Goal: Find specific page/section: Find specific page/section

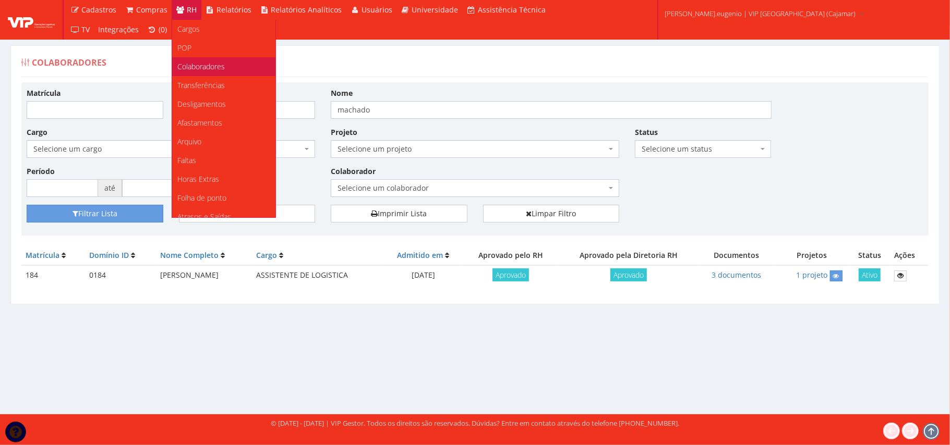
click at [207, 71] on span "Colaboradores" at bounding box center [200, 67] width 47 height 10
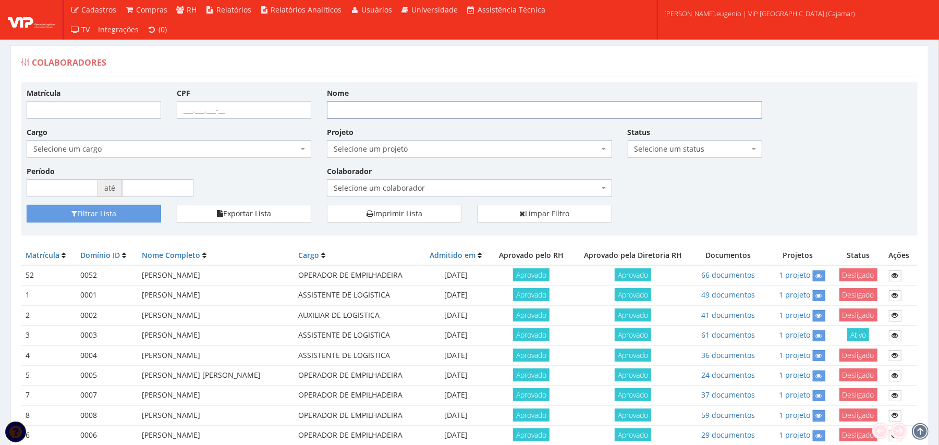
click at [389, 107] on input "Nome" at bounding box center [545, 110] width 436 height 18
type input "wel"
click at [127, 214] on button "Filtrar Lista" at bounding box center [94, 214] width 135 height 18
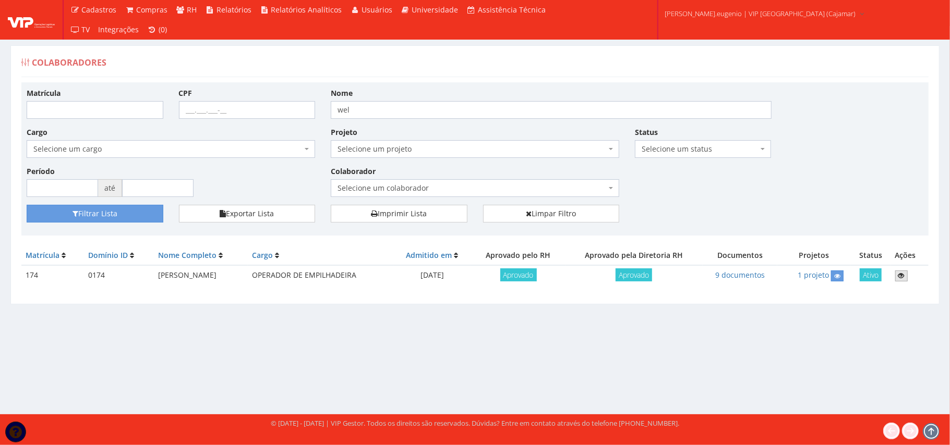
click at [898, 280] on link at bounding box center [901, 276] width 13 height 11
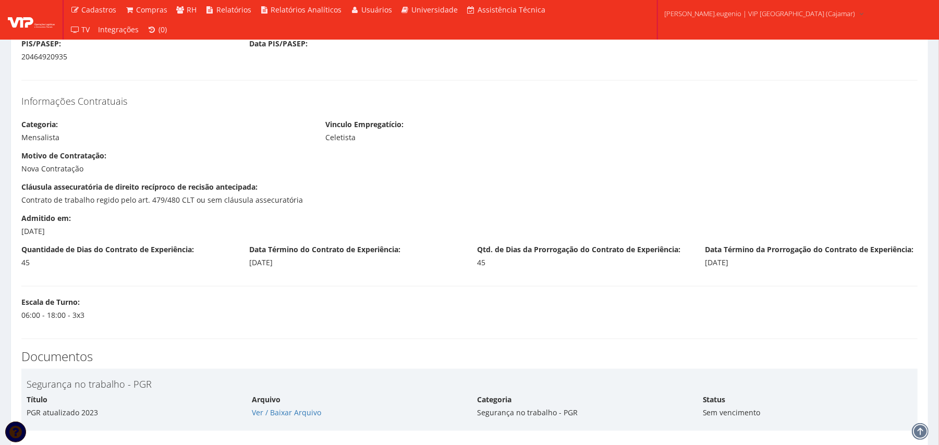
scroll to position [904, 0]
